Goal: Information Seeking & Learning: Find contact information

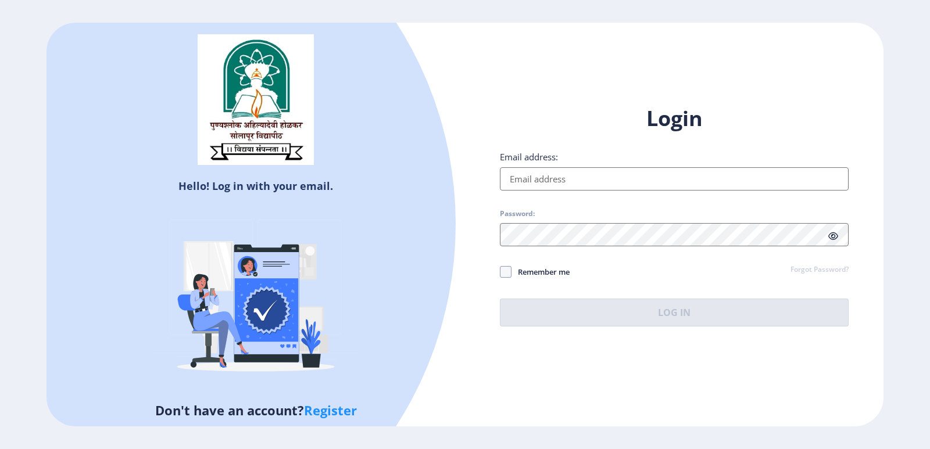
click at [604, 182] on input "Email address:" at bounding box center [674, 178] width 349 height 23
type input "[EMAIL_ADDRESS][DOMAIN_NAME]"
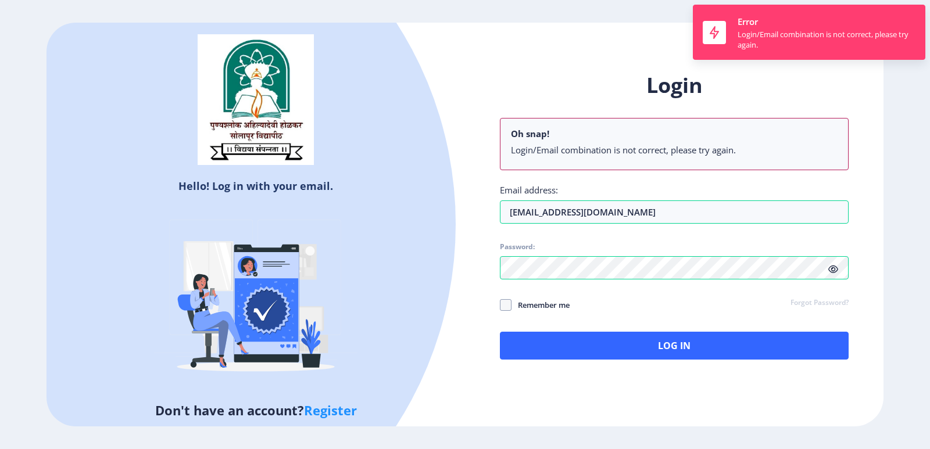
click at [833, 233] on div "Login Oh snap! Login/Email combination is not correct, please try again. Email …" at bounding box center [674, 216] width 349 height 288
click at [835, 273] on icon at bounding box center [834, 269] width 10 height 9
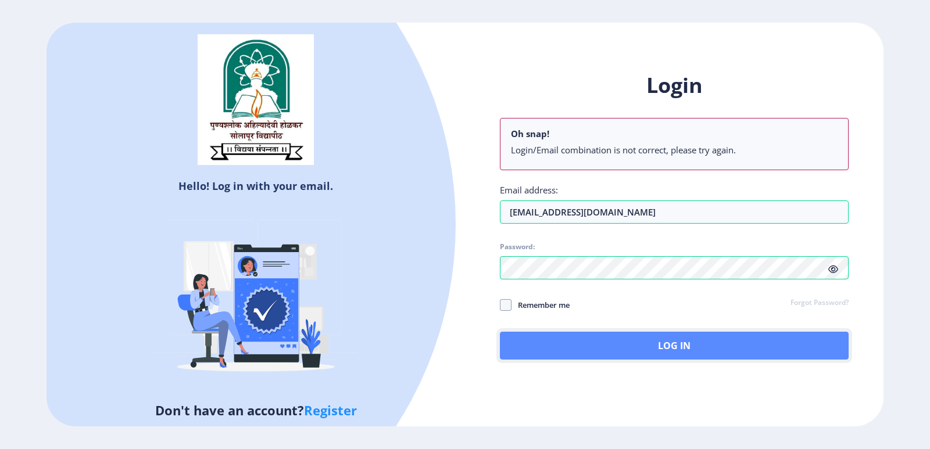
click at [580, 349] on button "Log In" at bounding box center [674, 346] width 349 height 28
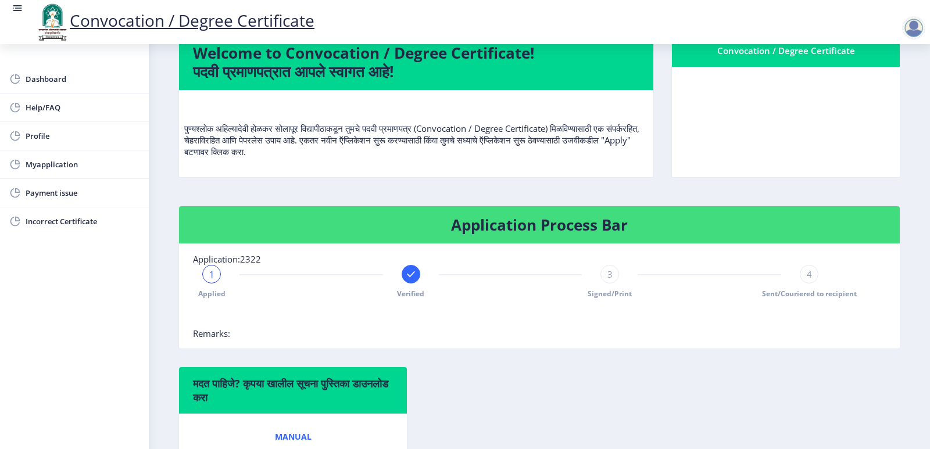
scroll to position [58, 0]
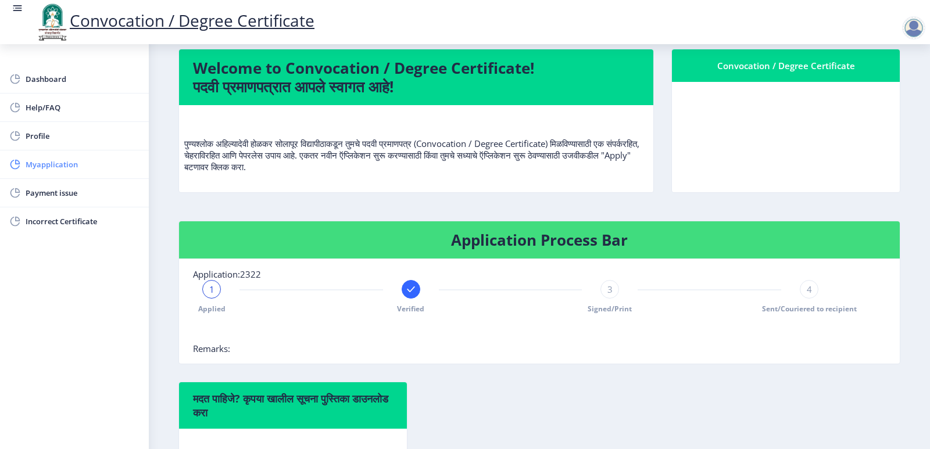
click at [70, 162] on span "Myapplication" at bounding box center [83, 165] width 114 height 14
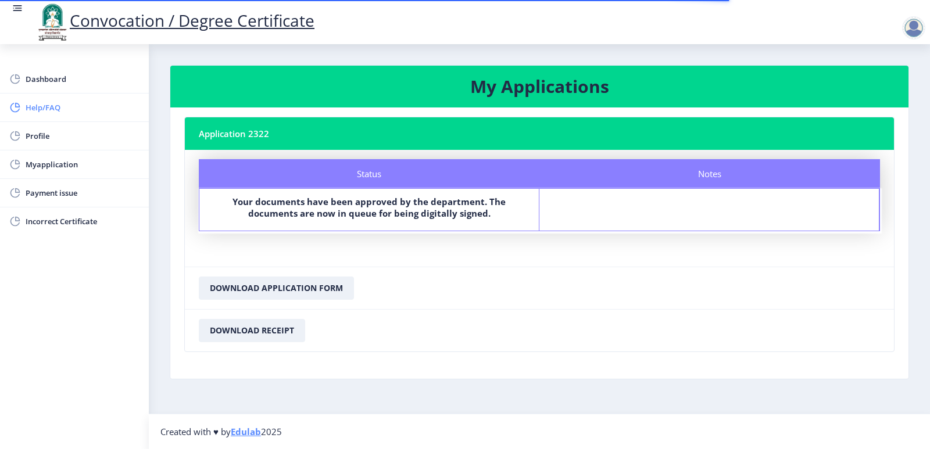
click at [40, 111] on span "Help/FAQ" at bounding box center [83, 108] width 114 height 14
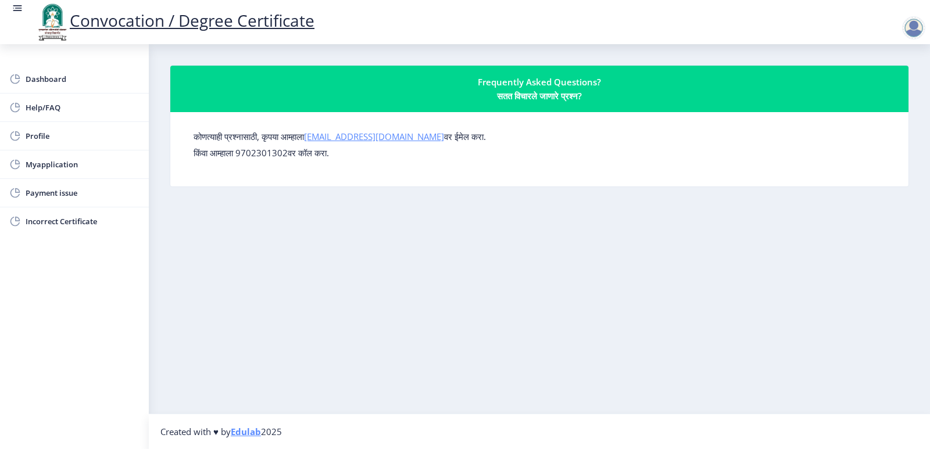
click at [334, 140] on link "[EMAIL_ADDRESS][DOMAIN_NAME]" at bounding box center [374, 137] width 140 height 12
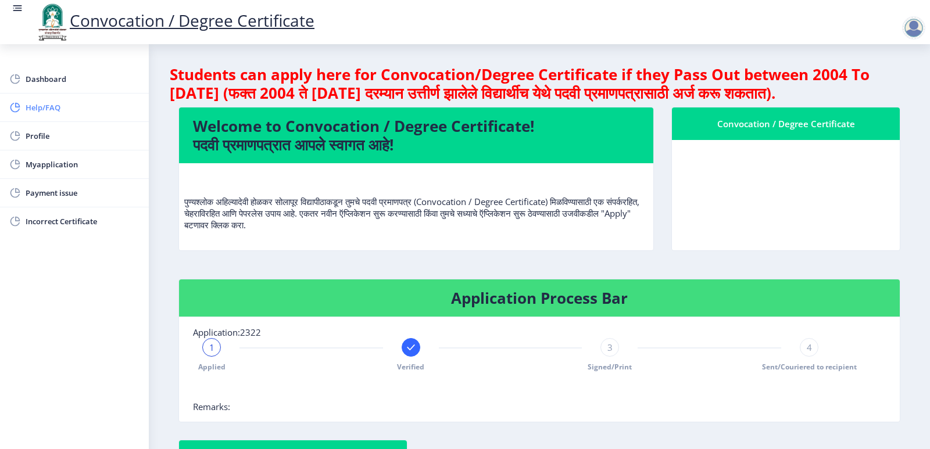
click at [28, 106] on span "Help/FAQ" at bounding box center [83, 108] width 114 height 14
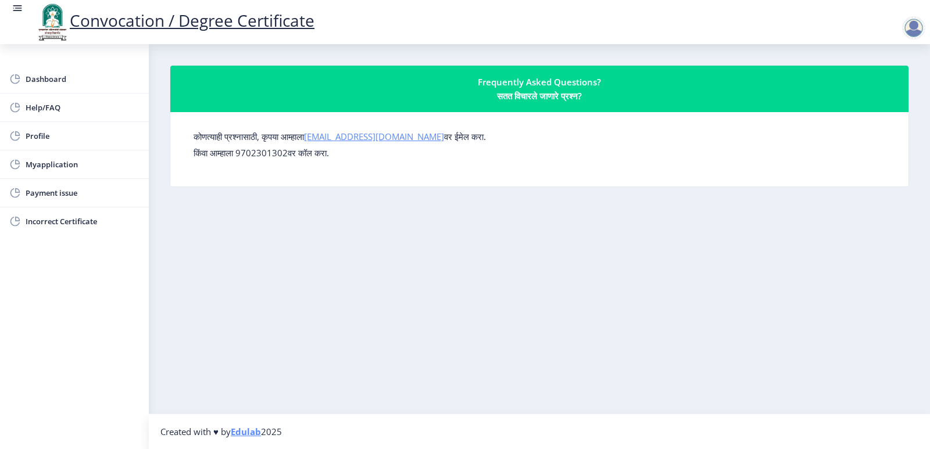
click at [383, 135] on link "[EMAIL_ADDRESS][DOMAIN_NAME]" at bounding box center [374, 137] width 140 height 12
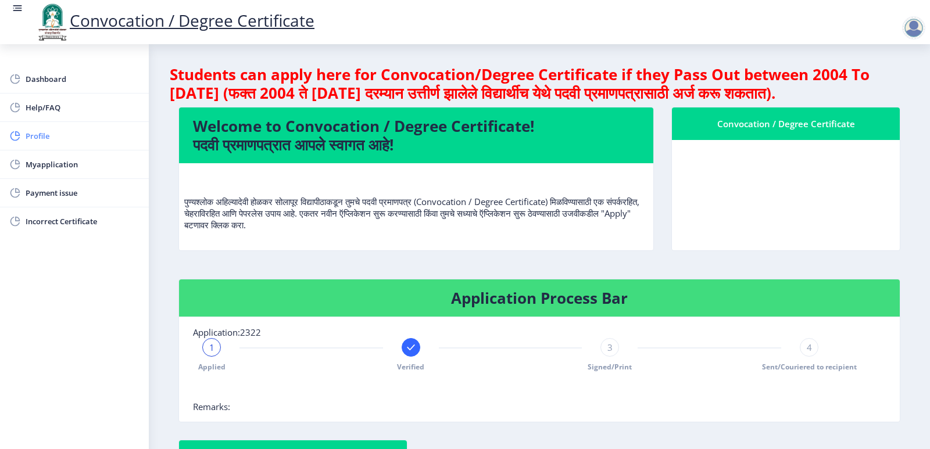
click at [40, 130] on span "Profile" at bounding box center [83, 136] width 114 height 14
select select
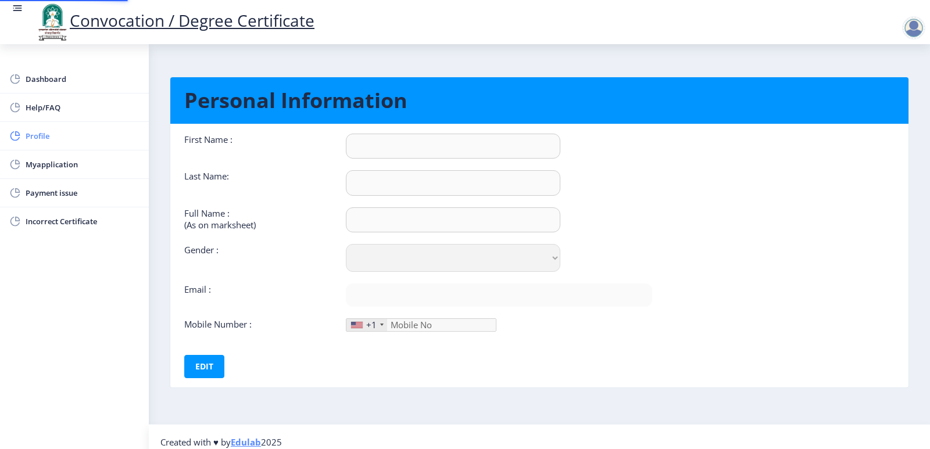
type input "[PERSON_NAME]"
type input "Shubham Kuber Bhuse"
select select "Male"
type input "[EMAIL_ADDRESS][DOMAIN_NAME]"
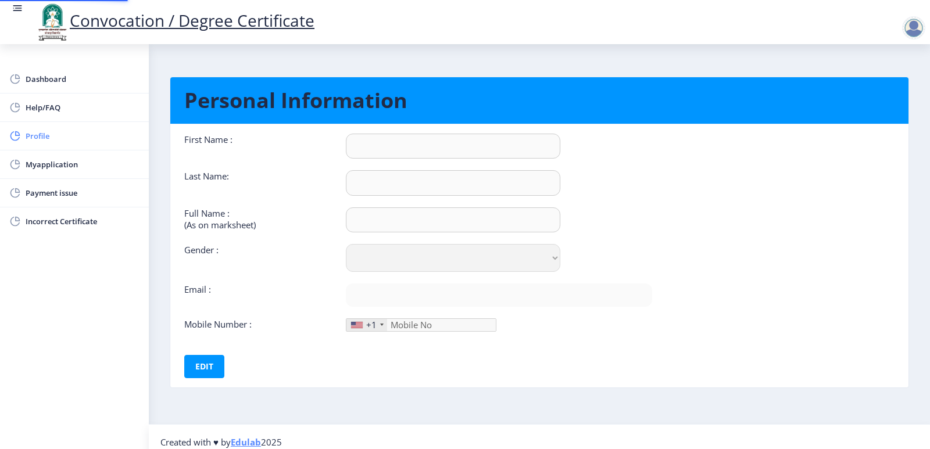
type input "9067646353"
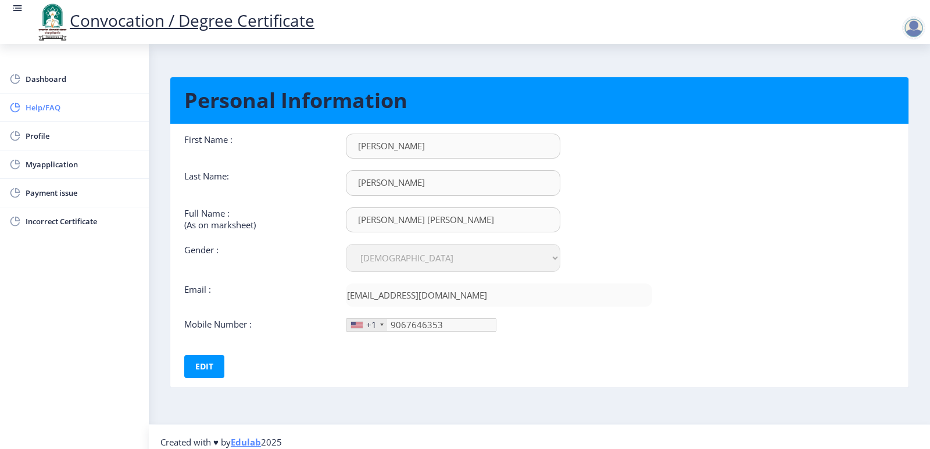
click at [44, 111] on span "Help/FAQ" at bounding box center [83, 108] width 114 height 14
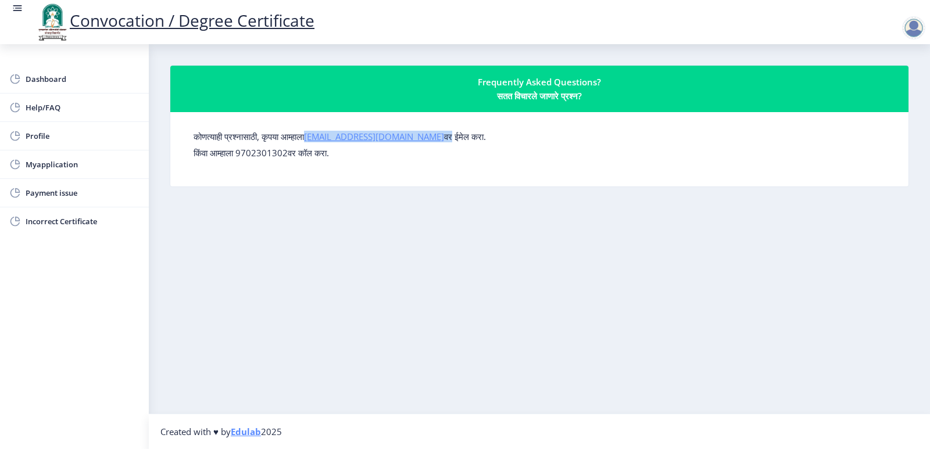
drag, startPoint x: 429, startPoint y: 135, endPoint x: 319, endPoint y: 140, distance: 109.4
click at [319, 140] on label "कोणत्याही प्रश्नासाठी, कृपया आम्हाला su.sfc@studentscenter.in वर ईमेल करा." at bounding box center [340, 137] width 292 height 12
copy label "su.sfc@studentscenter.in व"
drag, startPoint x: 272, startPoint y: 227, endPoint x: 272, endPoint y: 219, distance: 8.1
click at [272, 225] on nb-layout-column "Frequently Asked Questions? सतत विचारले जाणारे प्रश्न? कोणत्याही प्रश्नासाठी, क…" at bounding box center [539, 229] width 781 height 370
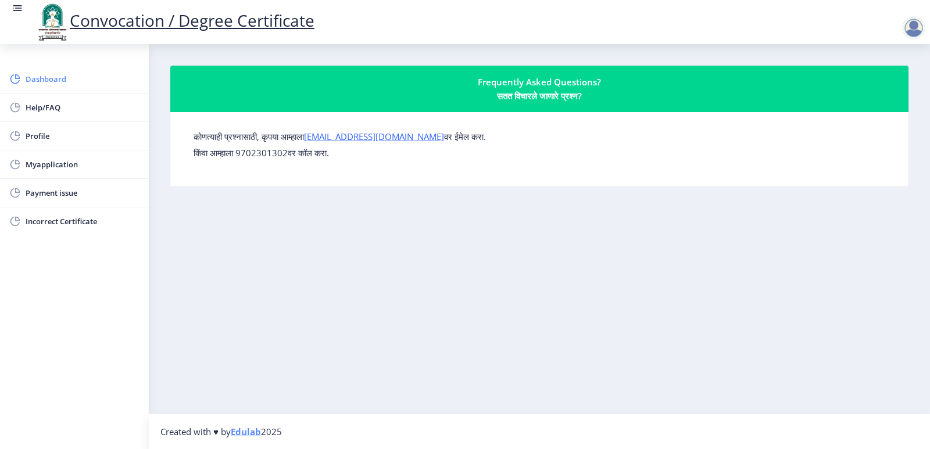
click at [49, 83] on span "Dashboard" at bounding box center [83, 79] width 114 height 14
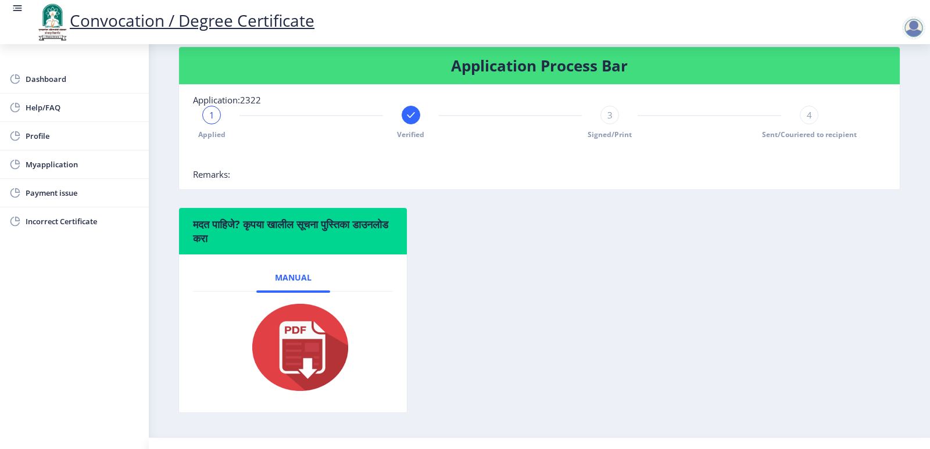
scroll to position [275, 0]
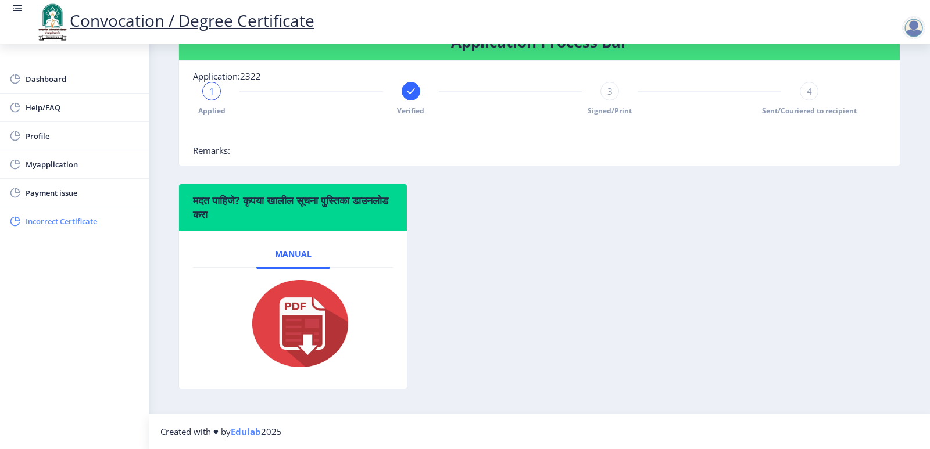
click at [34, 215] on span "Incorrect Certificate" at bounding box center [83, 222] width 114 height 14
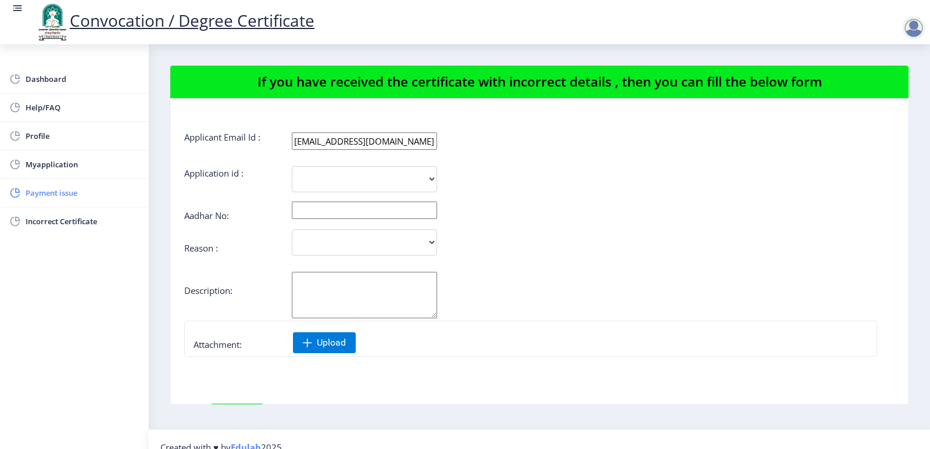
click at [38, 191] on span "Payment issue" at bounding box center [83, 193] width 114 height 14
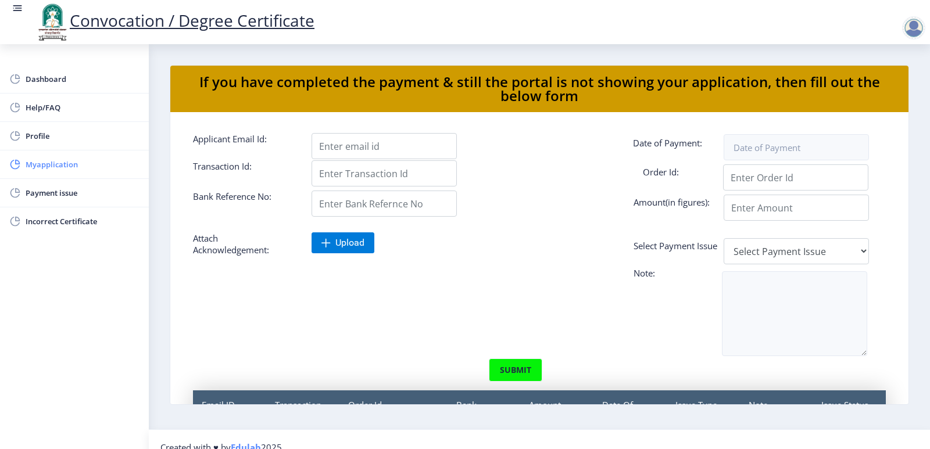
click at [35, 167] on span "Myapplication" at bounding box center [83, 165] width 114 height 14
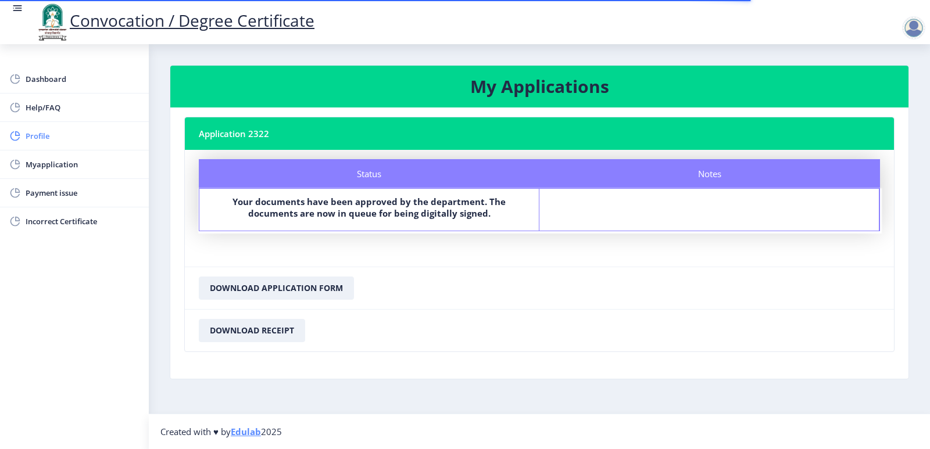
click at [36, 141] on span "Profile" at bounding box center [83, 136] width 114 height 14
select select
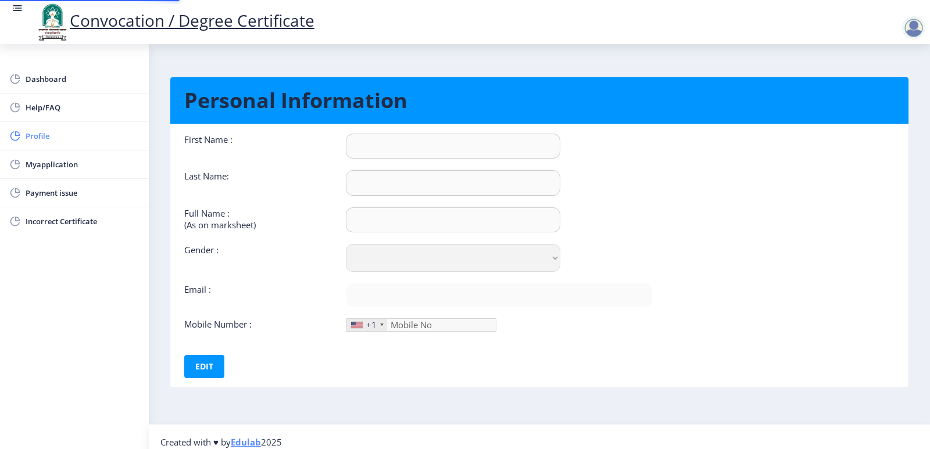
type input "Shubham"
type input "Bhuse"
type input "Shubham Kuber Bhuse"
select select "Male"
type input "shubhambhuse2222@gmail.com"
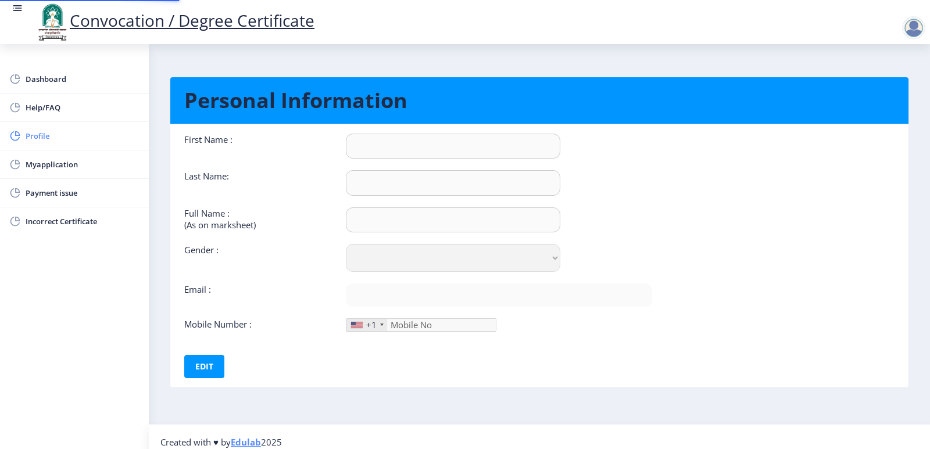
type input "9067646353"
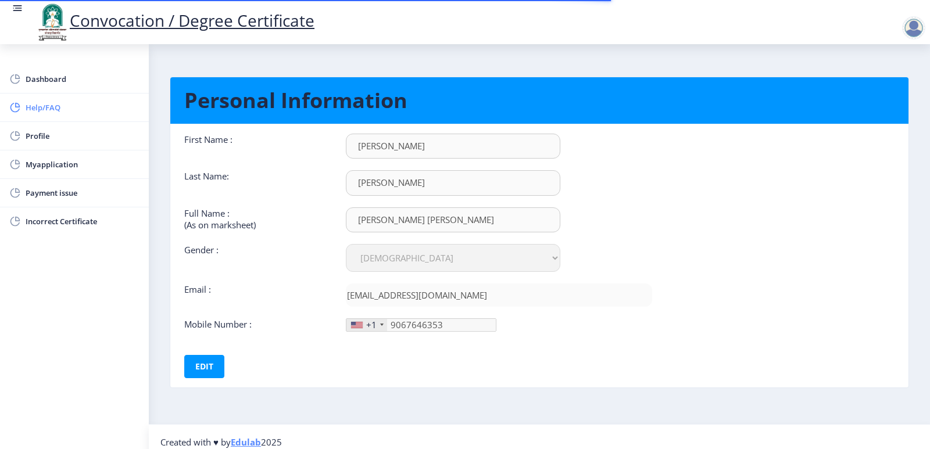
click at [40, 108] on span "Help/FAQ" at bounding box center [83, 108] width 114 height 14
